Goal: Information Seeking & Learning: Learn about a topic

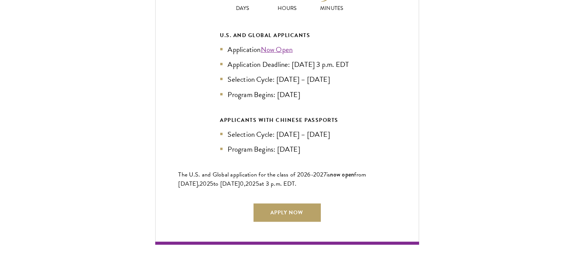
scroll to position [1741, 0]
click at [287, 212] on link "Apply Now" at bounding box center [287, 212] width 67 height 18
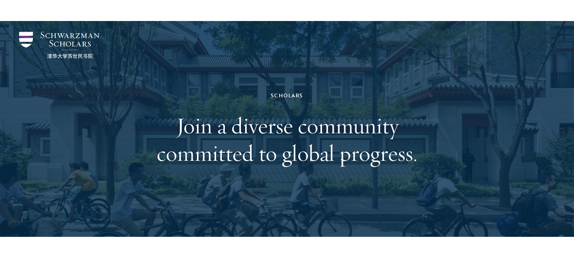
scroll to position [464, 0]
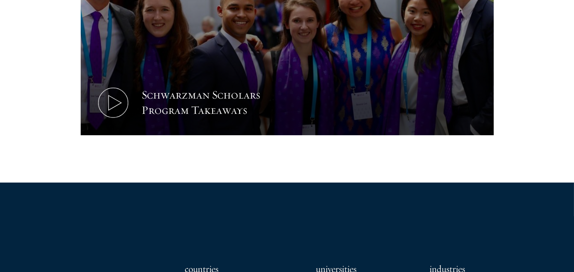
click at [253, 210] on div "104 countries 459 universities 25 industries" at bounding box center [287, 268] width 498 height 171
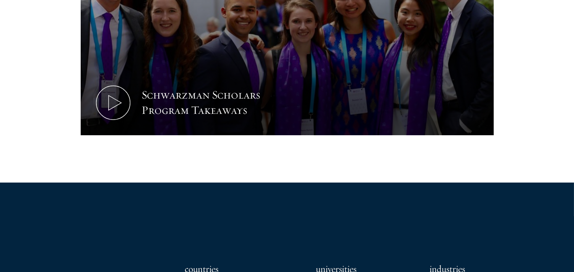
click at [253, 208] on div "104 countries 459 universities 25 industries" at bounding box center [287, 268] width 498 height 171
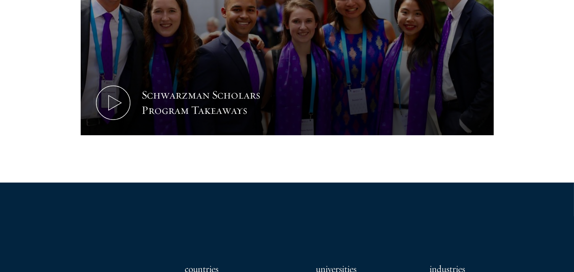
click at [253, 208] on div "104 countries 459 universities 25 industries" at bounding box center [287, 268] width 498 height 171
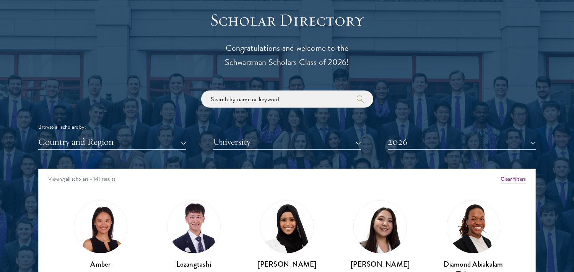
scroll to position [1016, 0]
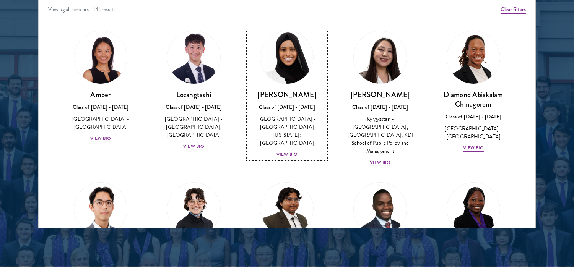
click at [285, 151] on div "View Bio" at bounding box center [287, 154] width 21 height 7
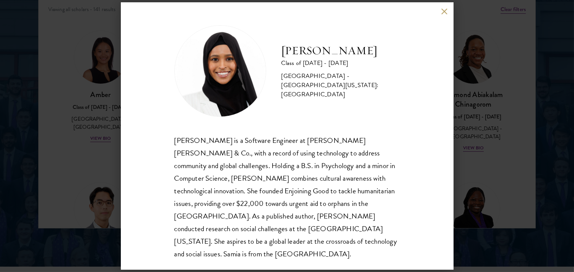
click at [343, 157] on div "[PERSON_NAME] is a Software Engineer at [PERSON_NAME] [PERSON_NAME] & Co., with…" at bounding box center [287, 197] width 226 height 126
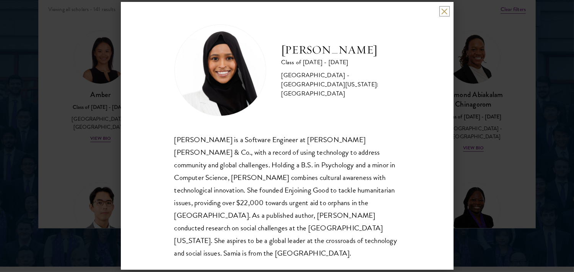
click at [444, 12] on button at bounding box center [444, 11] width 7 height 7
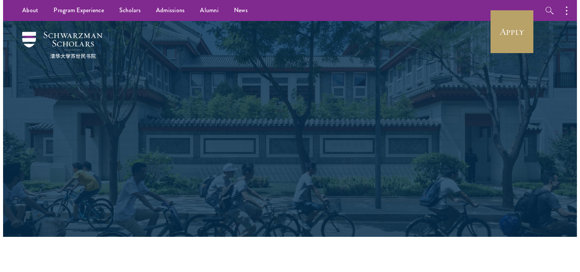
scroll to position [371, 0]
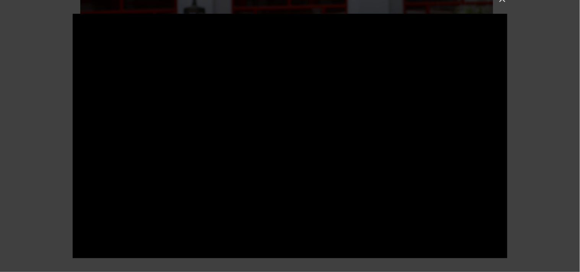
click at [560, 229] on div at bounding box center [290, 136] width 580 height 272
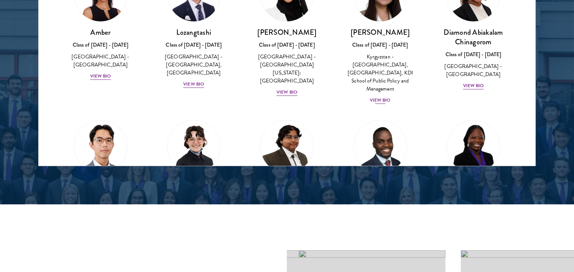
scroll to position [73, 0]
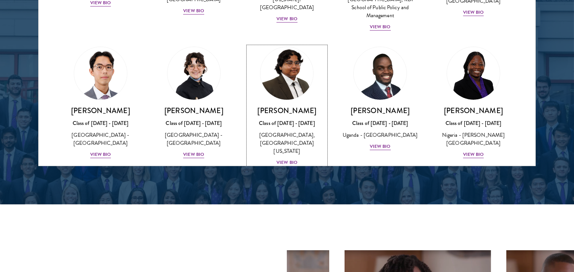
click at [283, 159] on div "View Bio" at bounding box center [287, 162] width 21 height 7
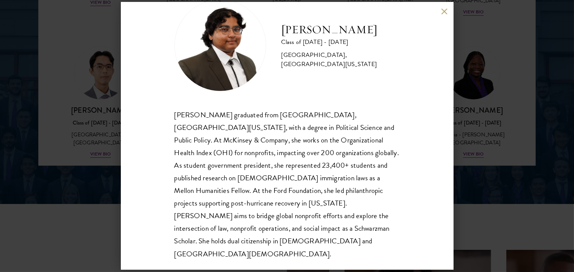
scroll to position [1079, 0]
click at [443, 10] on button at bounding box center [444, 11] width 7 height 7
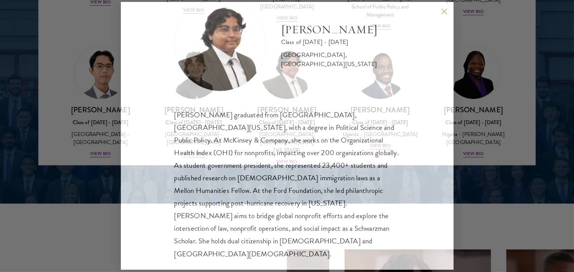
scroll to position [1080, 0]
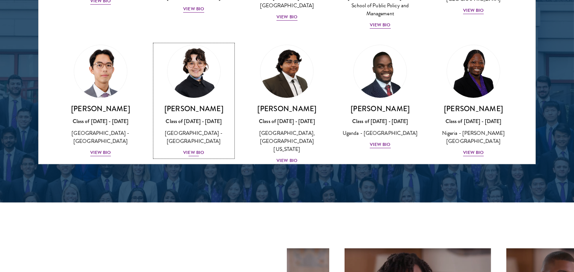
click at [192, 104] on h3 "[PERSON_NAME]" at bounding box center [194, 109] width 78 height 10
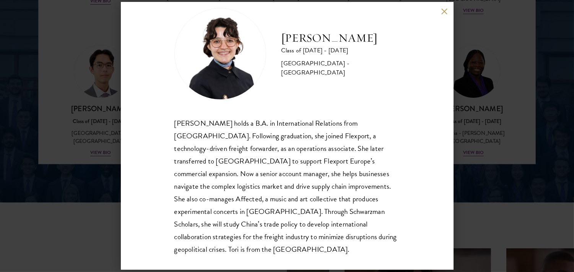
scroll to position [25, 0]
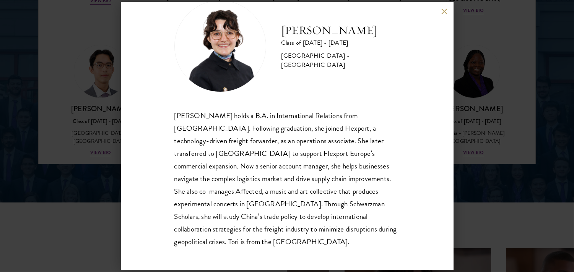
click at [442, 10] on button at bounding box center [444, 11] width 7 height 7
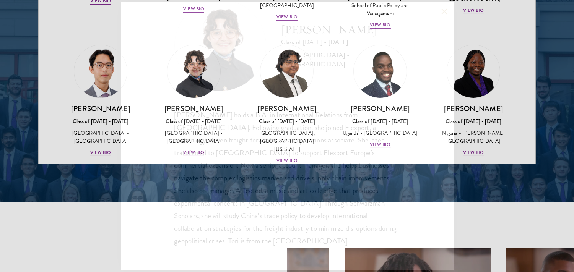
scroll to position [1105, 0]
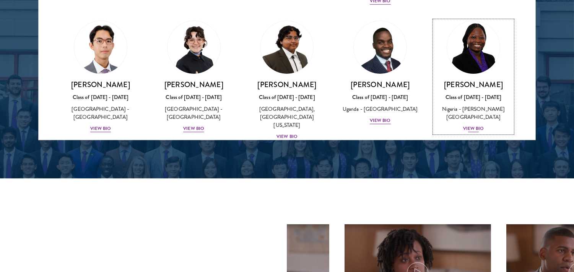
click at [464, 125] on div "View Bio" at bounding box center [473, 128] width 21 height 7
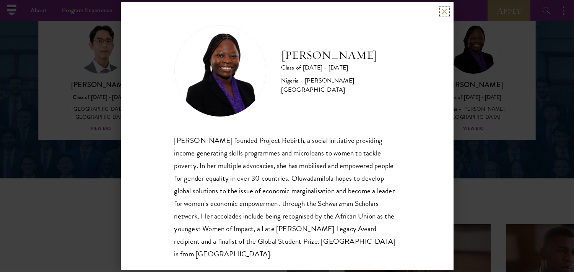
scroll to position [1010, 0]
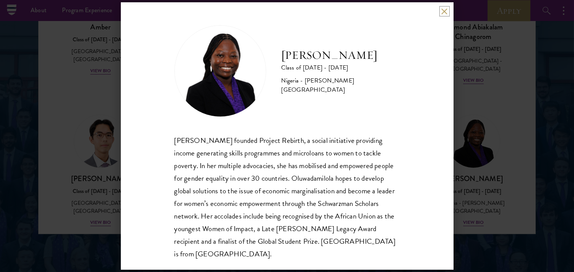
click at [446, 9] on button at bounding box center [444, 11] width 7 height 7
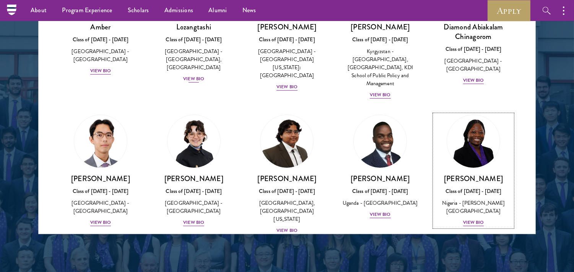
scroll to position [89, 0]
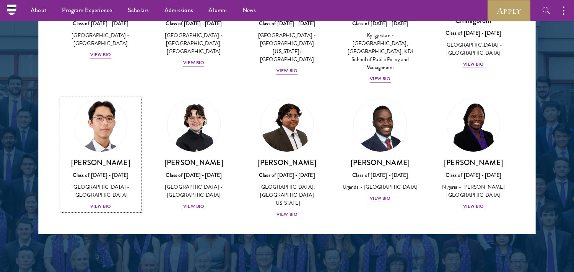
click at [98, 203] on div "View Bio" at bounding box center [100, 206] width 21 height 7
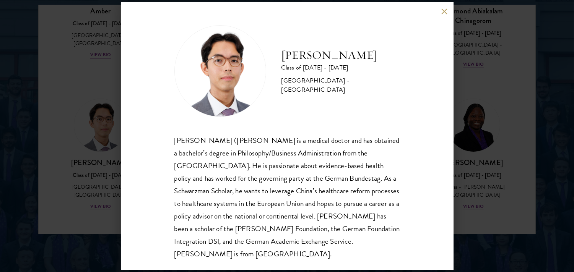
scroll to position [1123, 0]
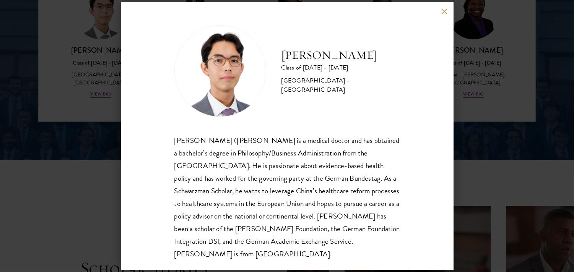
click at [444, 8] on button at bounding box center [444, 11] width 7 height 7
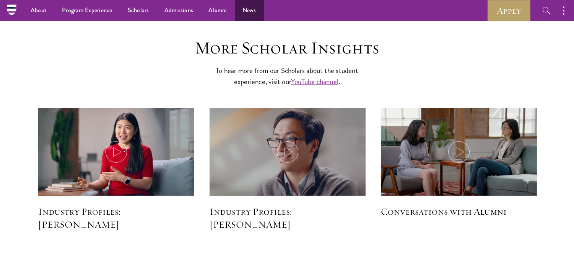
scroll to position [1834, 0]
